Goal: Information Seeking & Learning: Learn about a topic

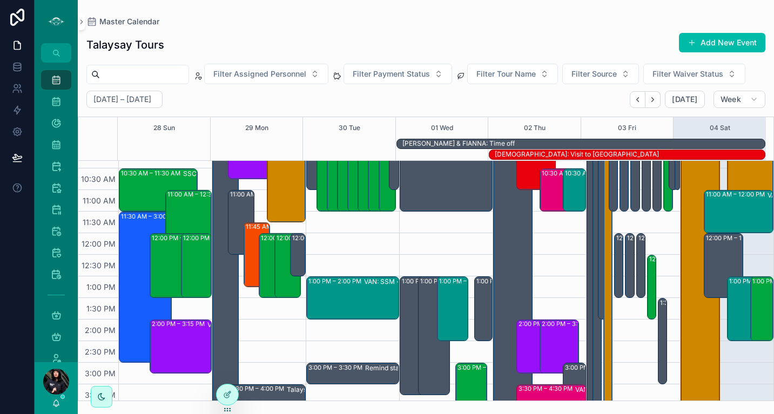
scroll to position [96, 0]
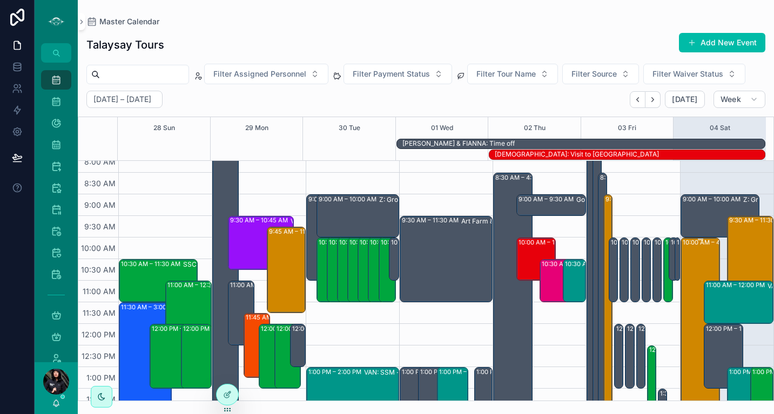
click at [692, 251] on div "10:00 AM – 4:00 PM Swiya Farm Event: CC and others" at bounding box center [701, 367] width 36 height 257
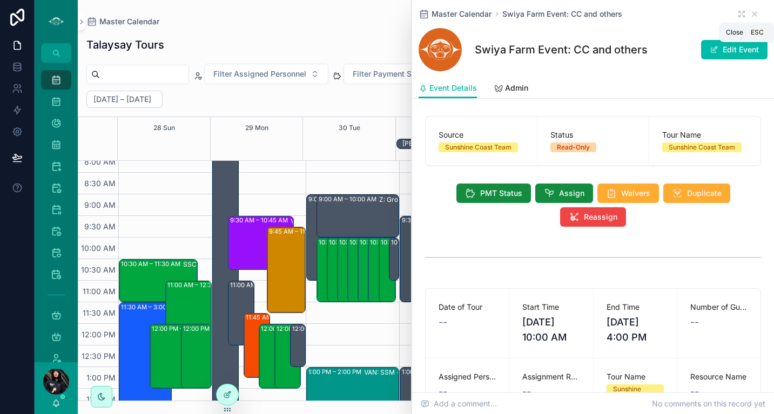
click at [751, 18] on icon "scrollable content" at bounding box center [755, 14] width 9 height 9
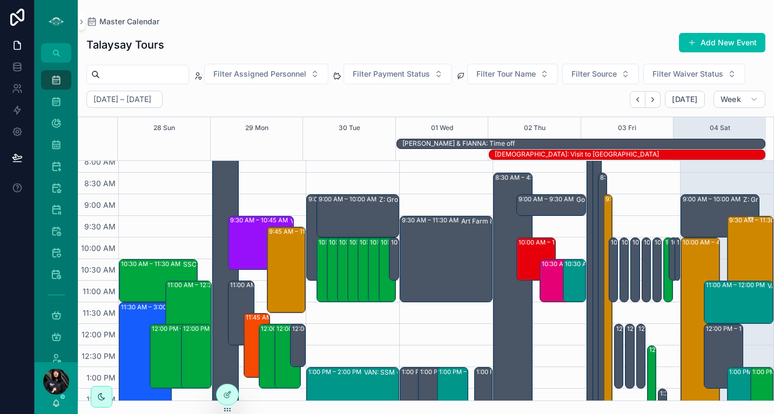
click at [736, 254] on div "9:30 AM – 11:30 AM VAN: FT - [PERSON_NAME] (10) [PERSON_NAME], TW:IZRW-ZWDB" at bounding box center [750, 259] width 43 height 84
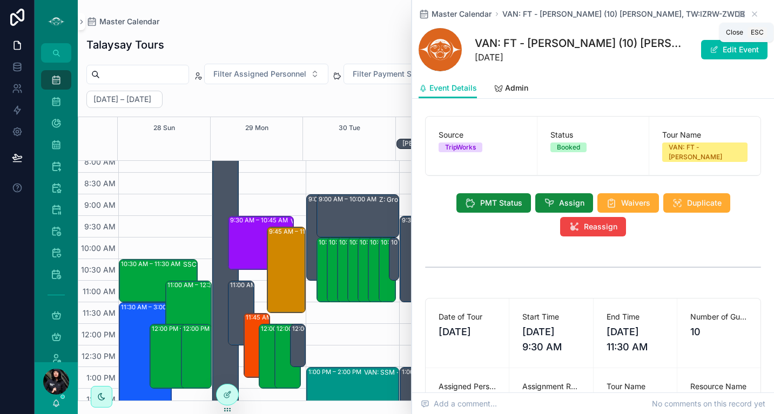
click at [751, 18] on icon "scrollable content" at bounding box center [755, 14] width 9 height 9
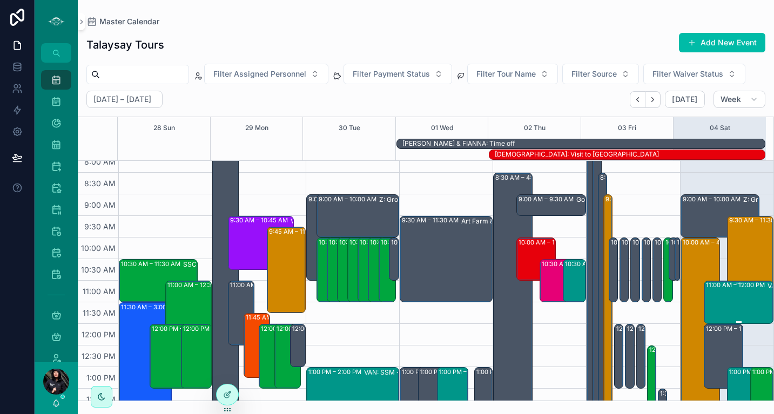
click at [727, 306] on div "11:00 AM – 12:00 PM VAN: SSM - [PERSON_NAME] (36) [PERSON_NAME] |S.U.C.C.E.S.S …" at bounding box center [739, 302] width 66 height 41
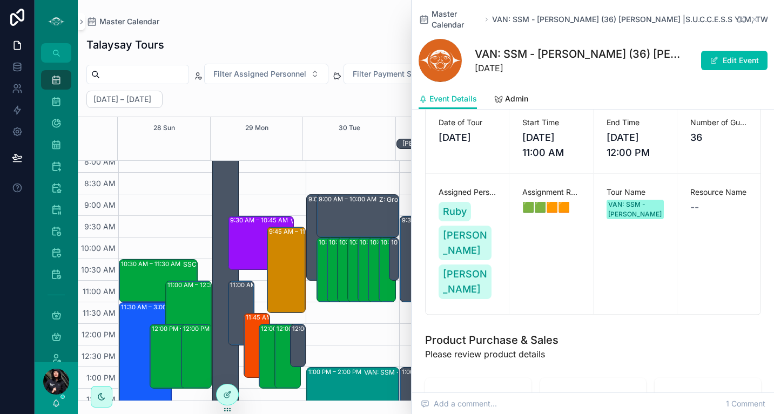
scroll to position [203, 0]
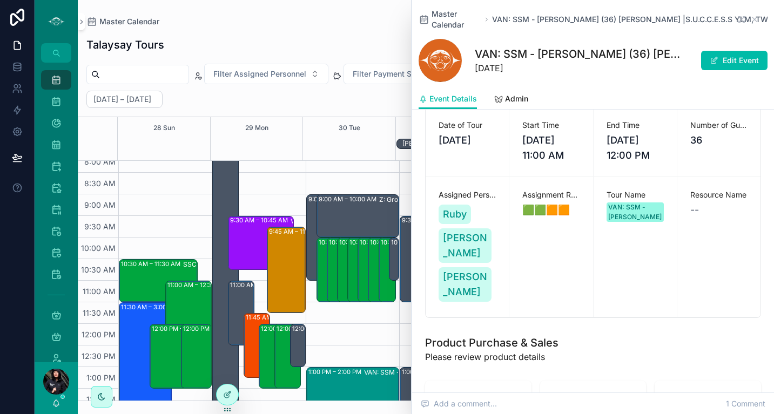
click at [405, 24] on div "Master Calendar" at bounding box center [425, 21] width 679 height 9
click at [395, 20] on div "Master Calendar" at bounding box center [425, 21] width 679 height 9
click at [751, 20] on icon "scrollable content" at bounding box center [755, 19] width 9 height 9
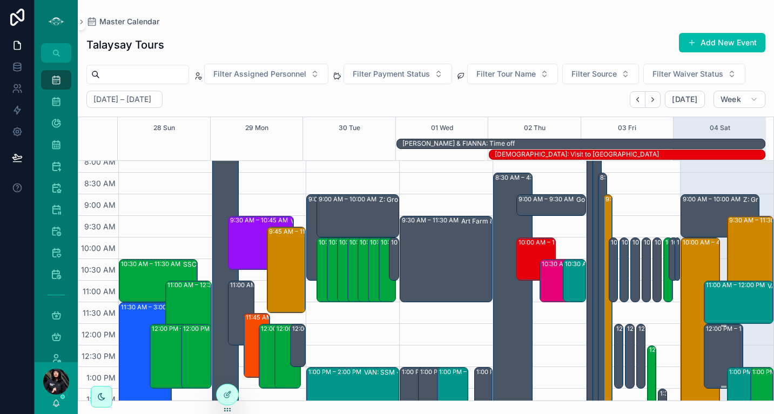
click at [714, 358] on div "12:00 PM – 1:30 PM VAN: TT - [PERSON_NAME] (2) [PERSON_NAME], TW:MZGY-XWMY" at bounding box center [724, 356] width 36 height 63
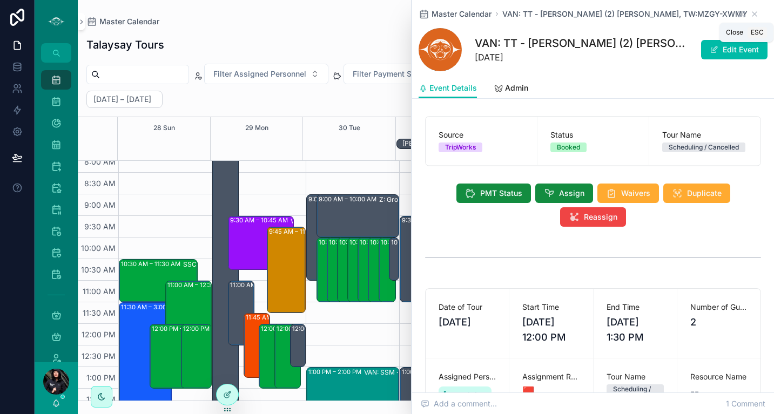
click at [751, 12] on icon "scrollable content" at bounding box center [755, 14] width 9 height 9
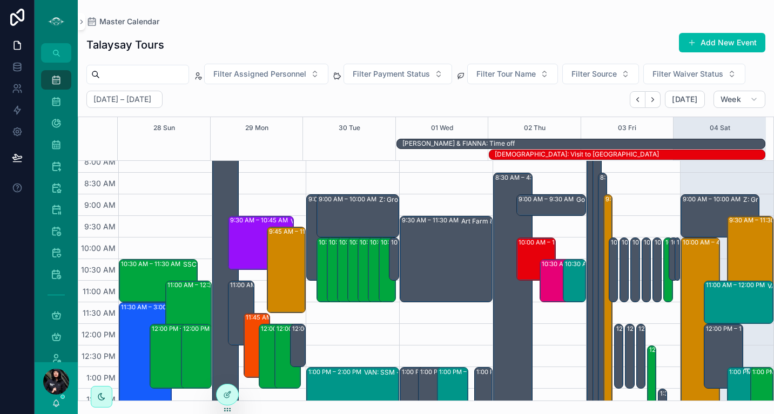
click at [734, 379] on div "1:00 PM – 2:30 PM VAN: SSM - Whytecliff Park (2) [PERSON_NAME], TW:[PERSON_NAME…" at bounding box center [747, 400] width 36 height 63
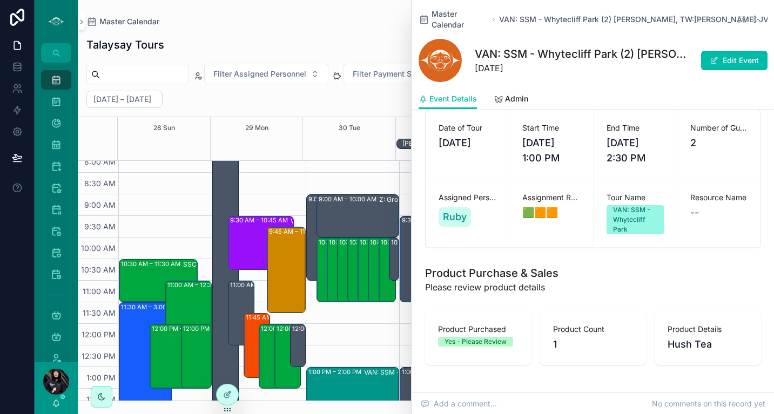
scroll to position [41, 0]
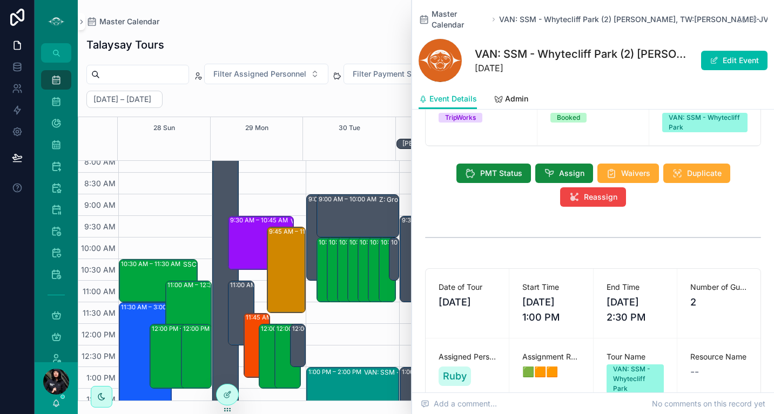
click at [751, 15] on icon "scrollable content" at bounding box center [755, 19] width 9 height 9
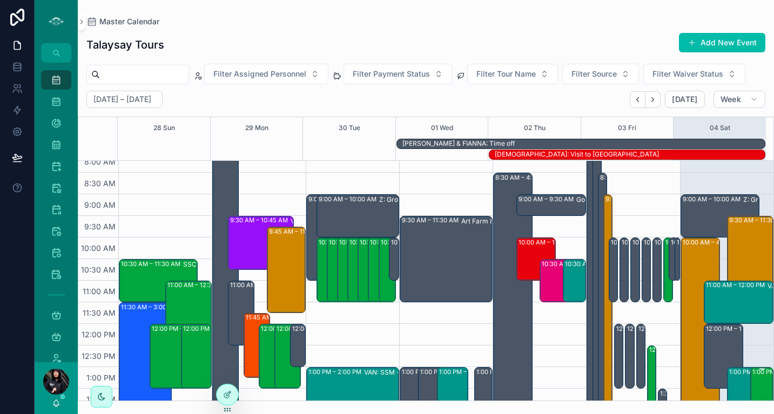
click at [753, 385] on div "1:00 PM – 2:30 PM VAN: TT - [PERSON_NAME] (12) [PERSON_NAME], TW:DBKE-ZVGT" at bounding box center [763, 400] width 20 height 63
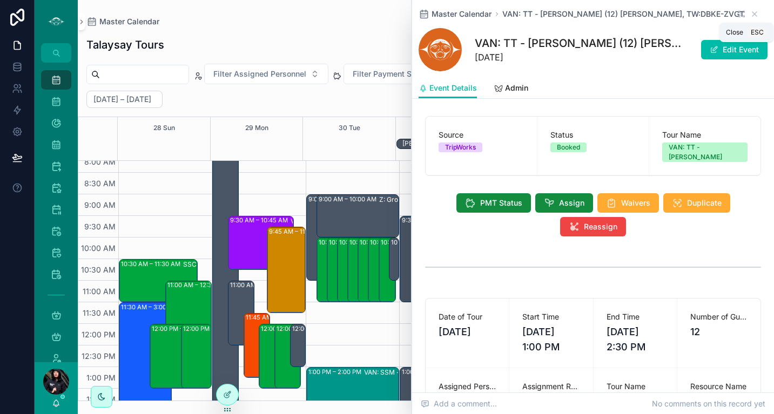
click at [751, 15] on icon "scrollable content" at bounding box center [755, 14] width 9 height 9
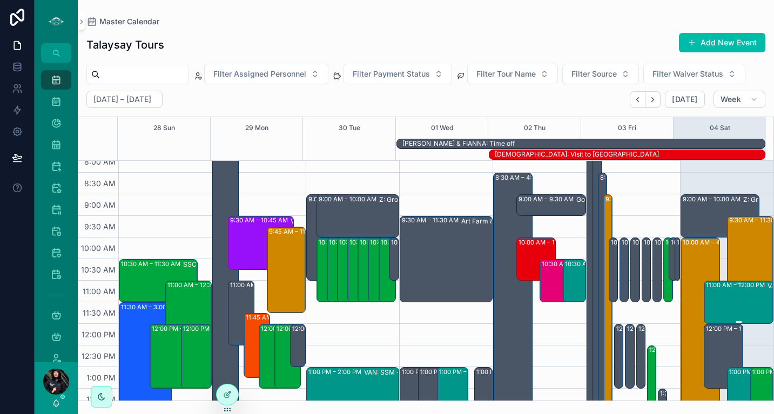
click at [739, 301] on div "11:00 AM – 12:00 PM VAN: SSM - [PERSON_NAME] (36) [PERSON_NAME] |S.U.C.C.E.S.S …" at bounding box center [739, 302] width 66 height 41
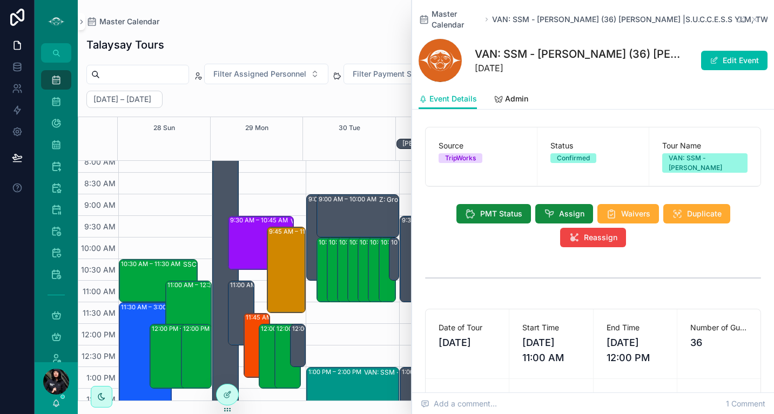
click at [363, 23] on div "Master Calendar" at bounding box center [425, 21] width 679 height 9
click at [742, 22] on icon "scrollable content" at bounding box center [743, 21] width 2 height 2
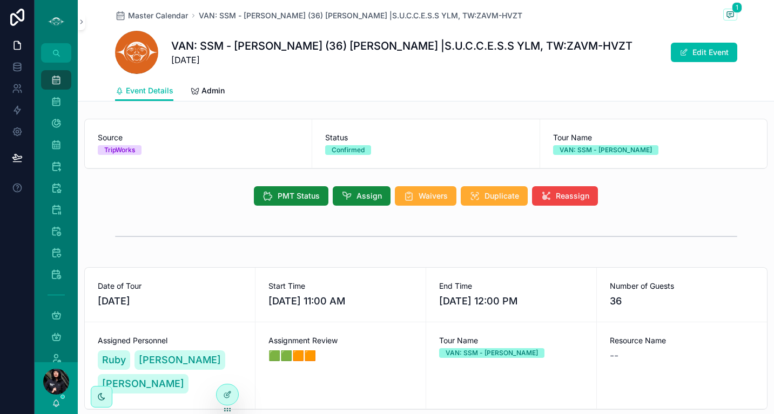
click at [158, 15] on span "Master Calendar" at bounding box center [158, 15] width 60 height 11
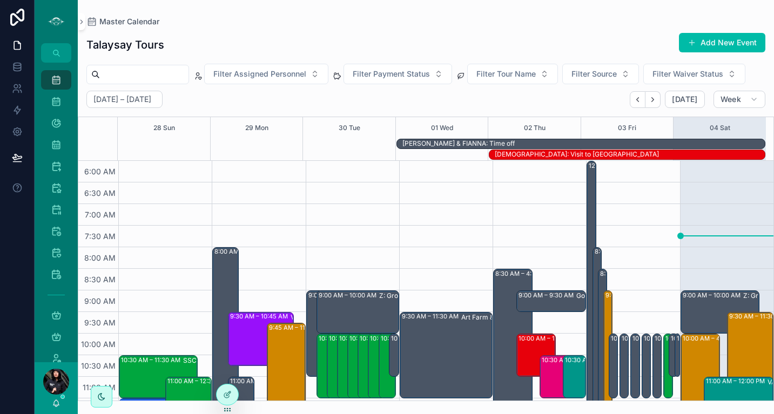
scroll to position [259, 0]
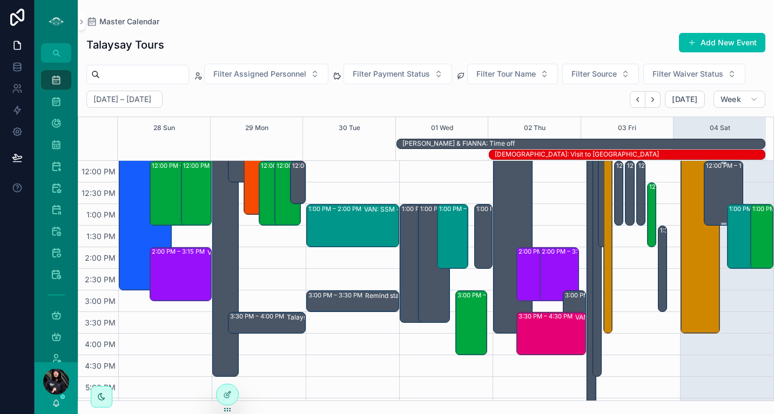
click at [709, 165] on div "12:00 PM – 1:30 PM" at bounding box center [735, 166] width 58 height 9
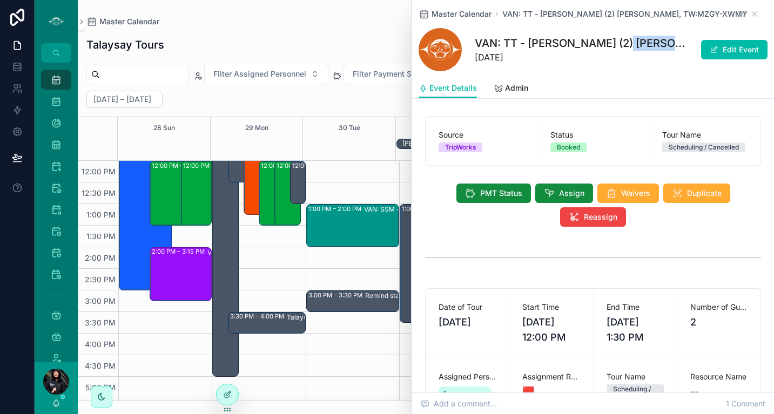
drag, startPoint x: 614, startPoint y: 46, endPoint x: 666, endPoint y: 45, distance: 52.4
click at [666, 45] on h1 "VAN: TT - [PERSON_NAME] (2) [PERSON_NAME], TW:MZGY-XWMY" at bounding box center [581, 43] width 212 height 15
copy h1 "[PERSON_NAME]"
